Goal: Task Accomplishment & Management: Use online tool/utility

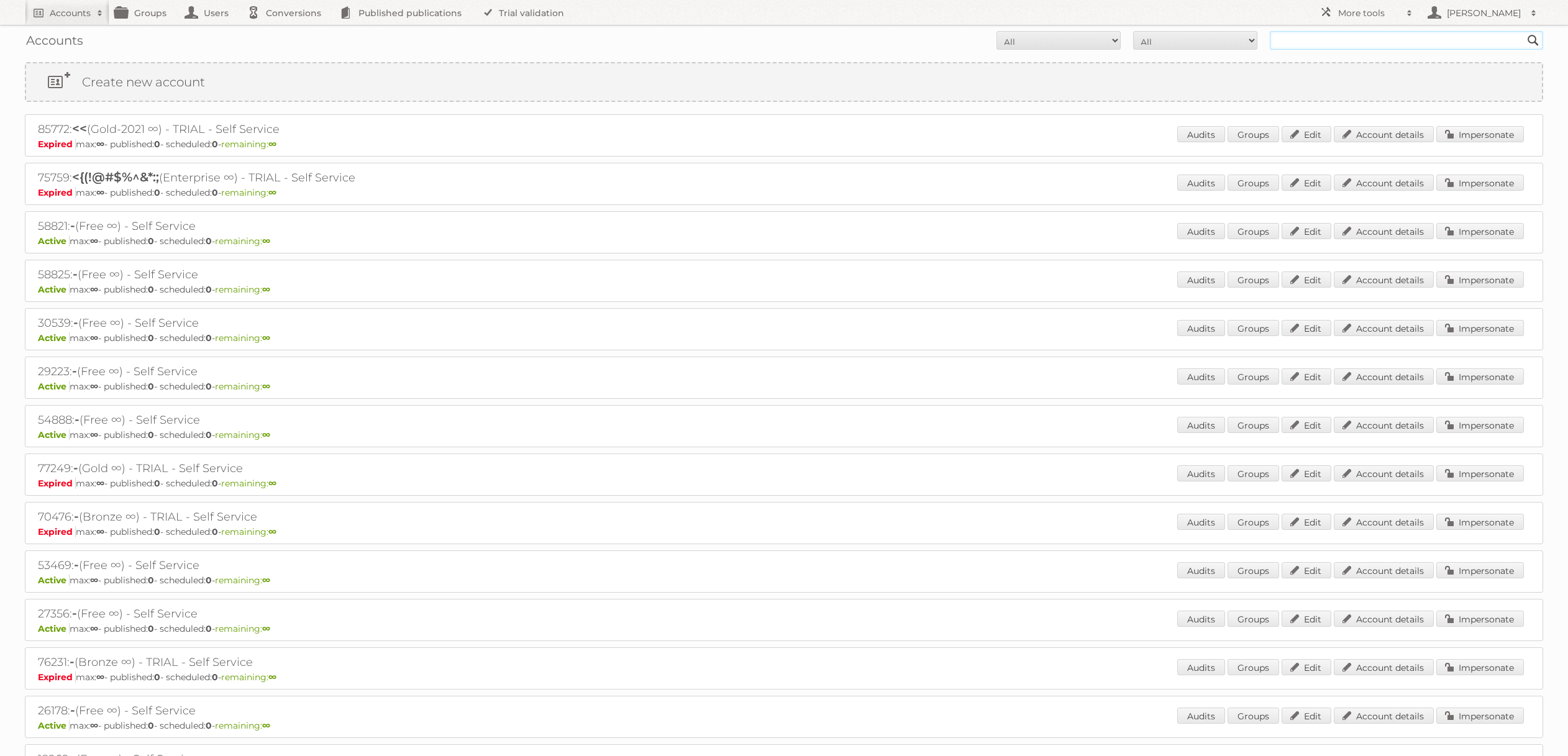
click at [1301, 35] on input "text" at bounding box center [1406, 41] width 273 height 19
type input "[PERSON_NAME]"
click at [1524, 31] on input "Search" at bounding box center [1533, 41] width 19 height 19
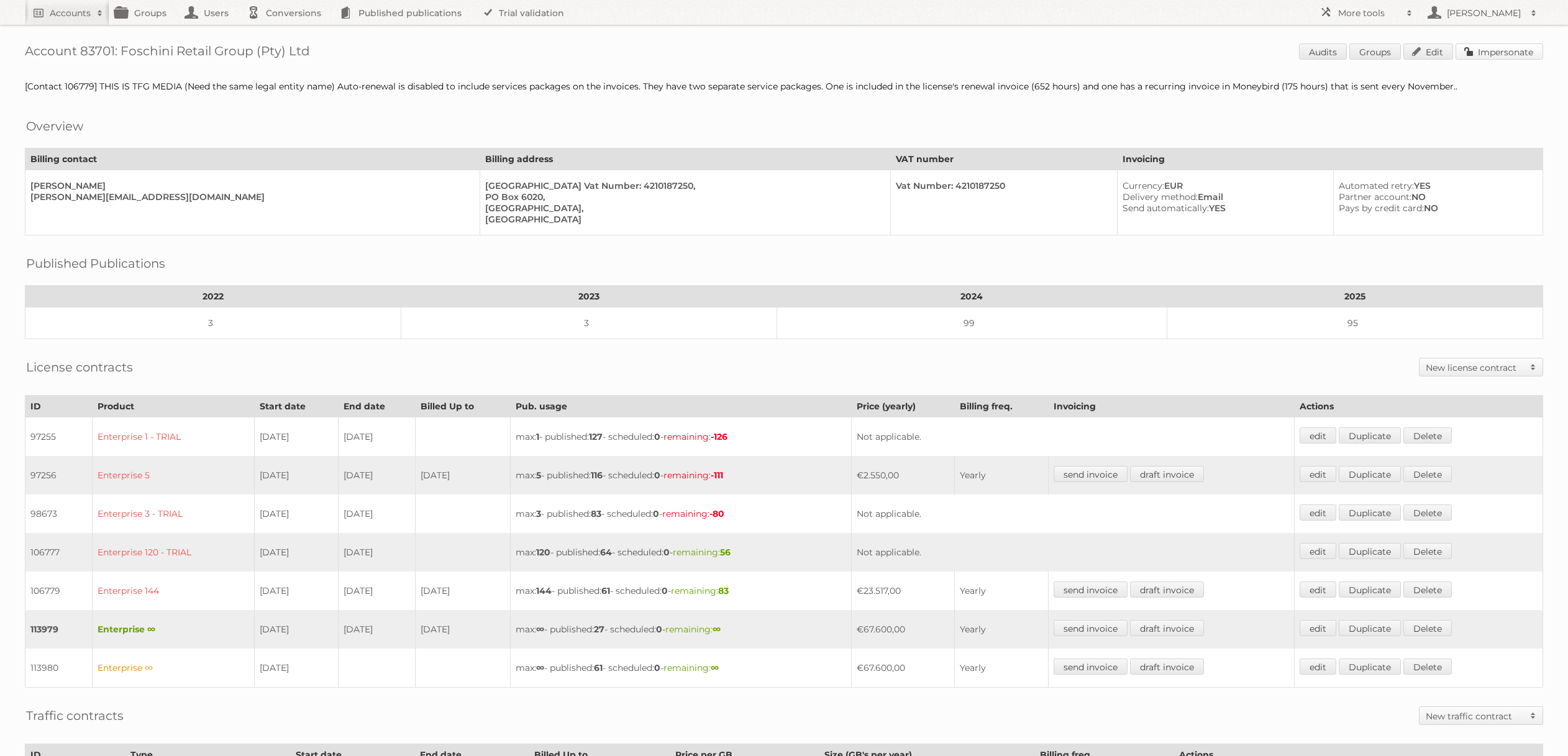
click at [1494, 53] on link "Impersonate" at bounding box center [1499, 51] width 87 height 16
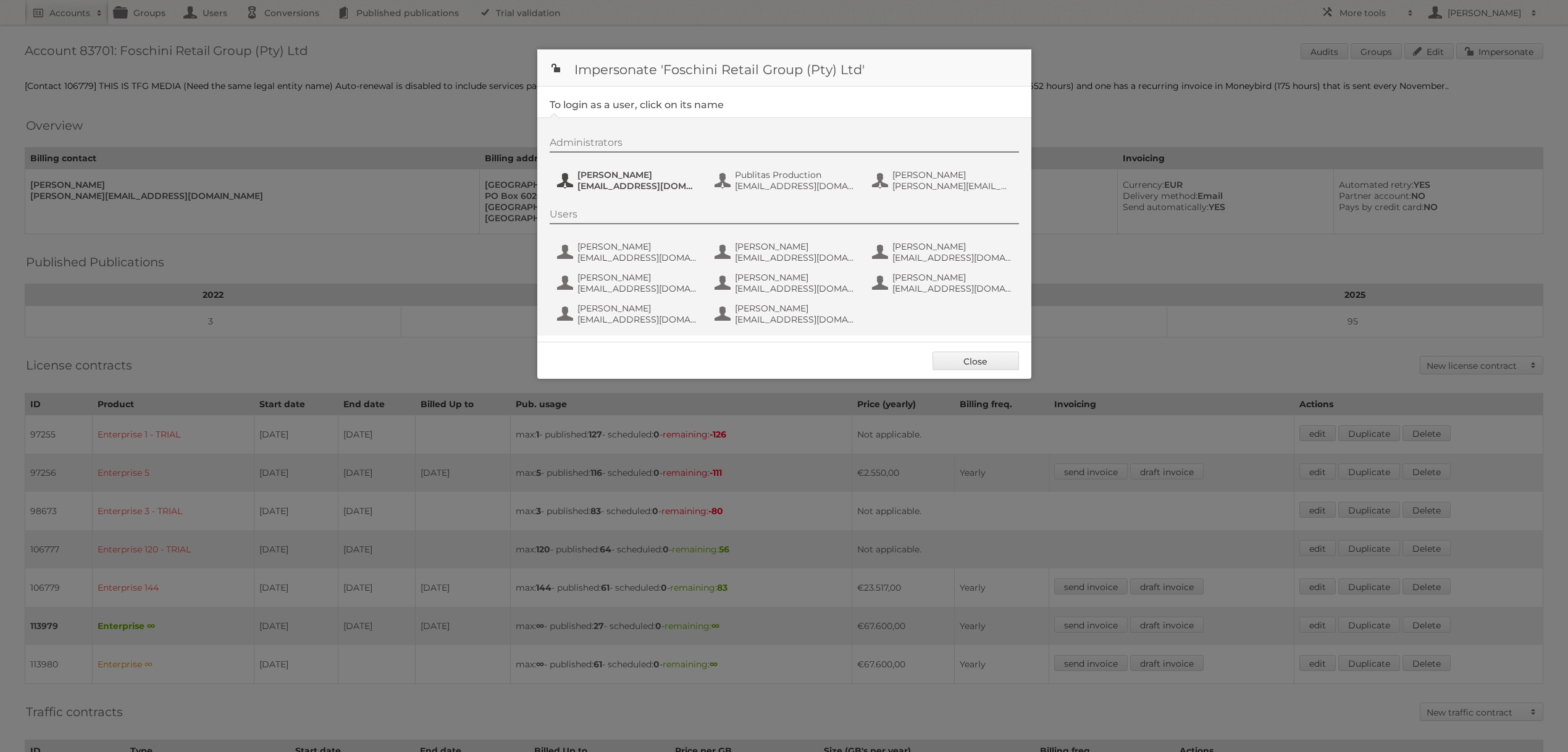
click at [615, 174] on span "[PERSON_NAME]" at bounding box center [637, 174] width 119 height 11
